Goal: Information Seeking & Learning: Learn about a topic

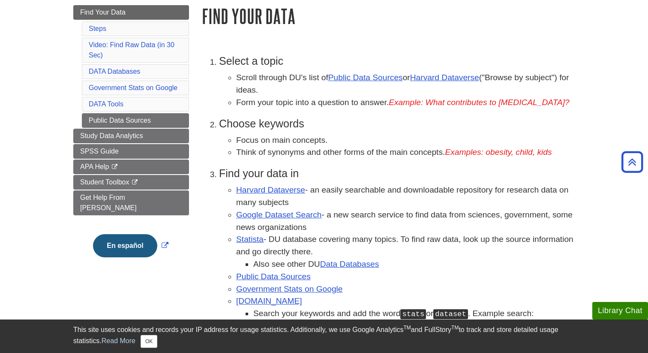
scroll to position [112, 0]
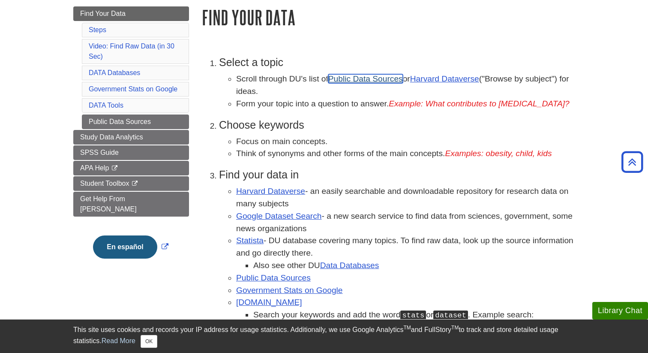
click at [358, 81] on link "Public Data Sources" at bounding box center [365, 78] width 75 height 9
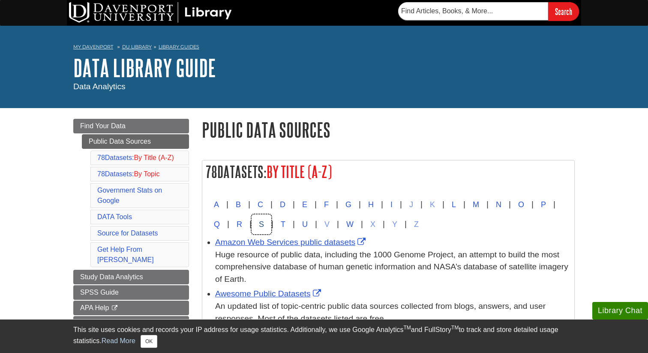
click at [271, 224] on button "S" at bounding box center [262, 224] width 20 height 20
click at [434, 9] on input "text" at bounding box center [473, 11] width 150 height 18
type input "sleep deprivation"
click at [548, 2] on input "Search" at bounding box center [563, 11] width 31 height 18
